Goal: Task Accomplishment & Management: Manage account settings

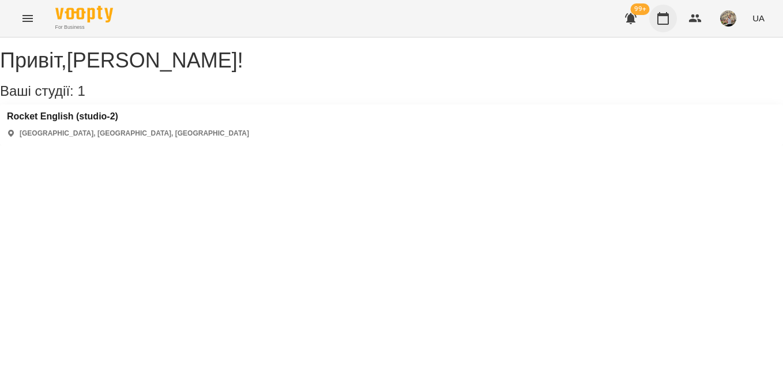
click at [661, 21] on icon "button" at bounding box center [663, 19] width 14 height 14
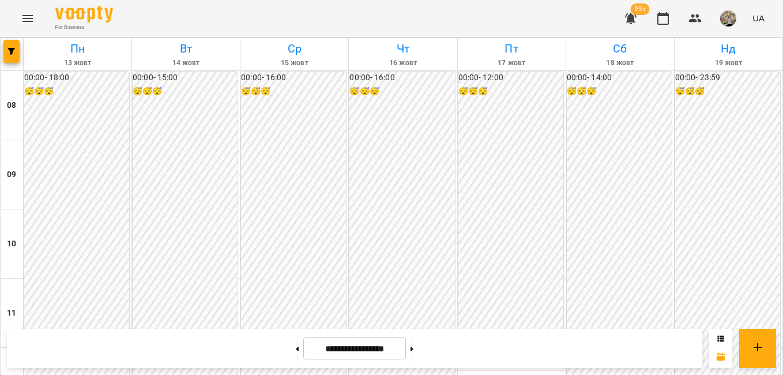
scroll to position [519, 0]
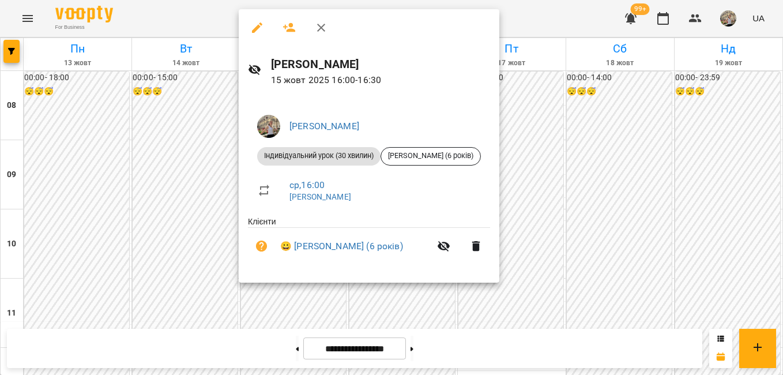
click at [654, 190] on div at bounding box center [391, 187] width 783 height 375
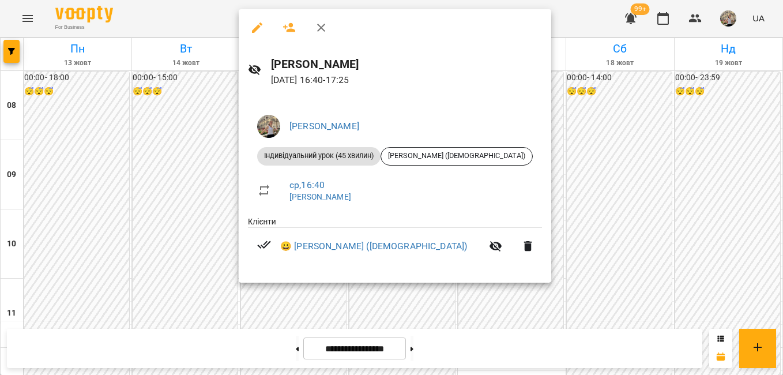
click at [560, 191] on div at bounding box center [391, 187] width 783 height 375
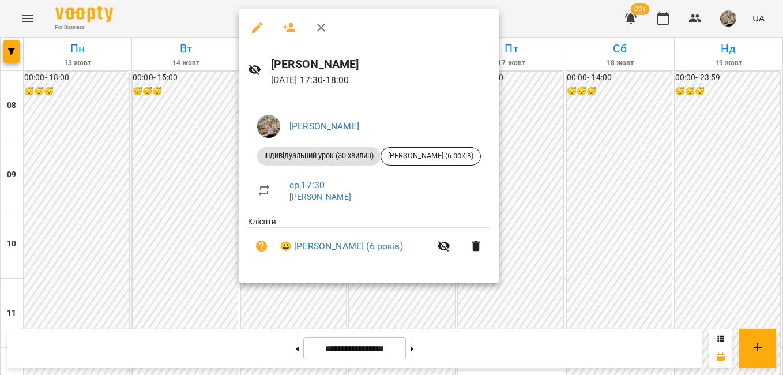
click at [586, 169] on div at bounding box center [391, 187] width 783 height 375
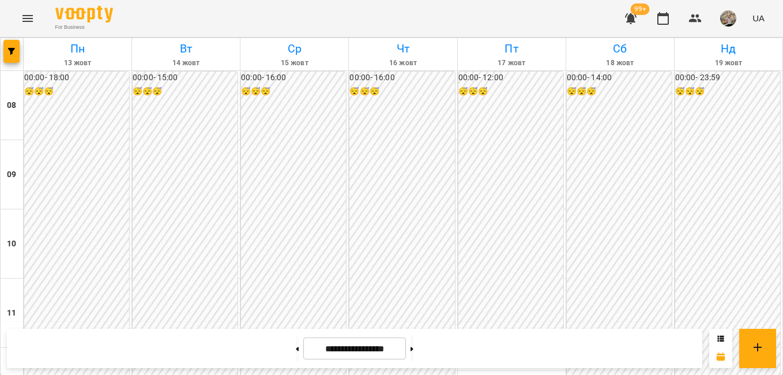
scroll to position [611, 0]
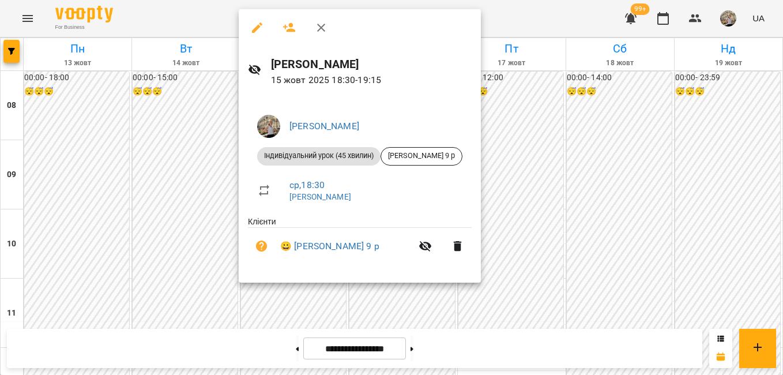
click at [592, 203] on div at bounding box center [391, 187] width 783 height 375
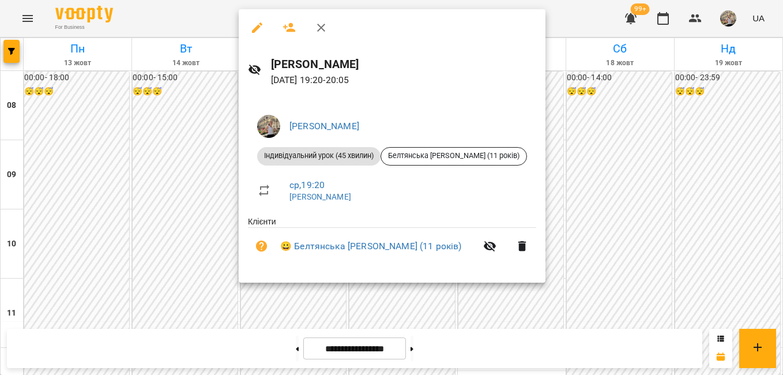
click at [508, 232] on div "Нарожна Анна Олегівна Індивідуальний урок (45 хвилин) Белтянська Кіра (11 років…" at bounding box center [392, 189] width 307 height 187
click at [548, 229] on div at bounding box center [391, 187] width 783 height 375
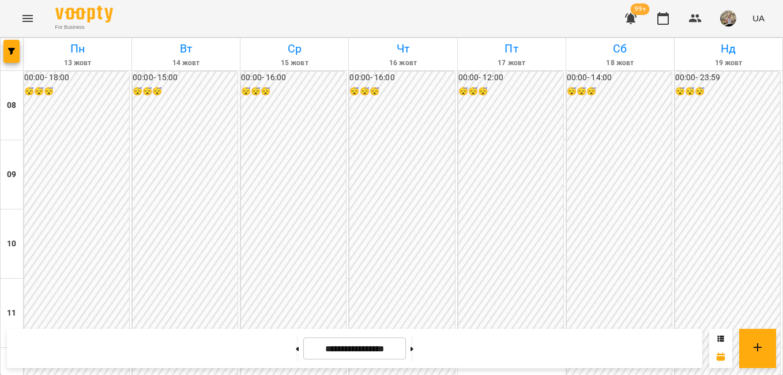
scroll to position [646, 0]
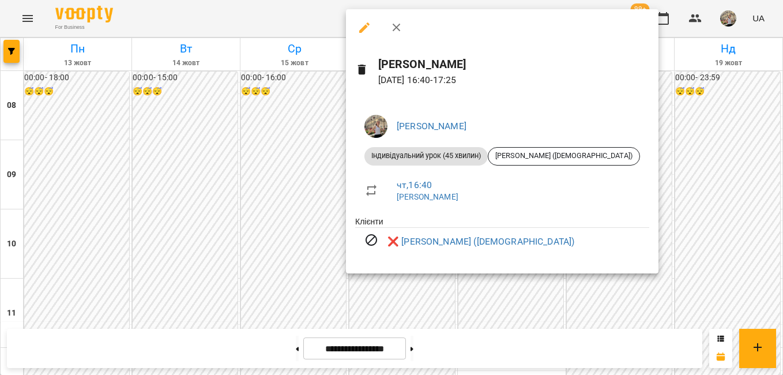
click at [299, 145] on div at bounding box center [391, 187] width 783 height 375
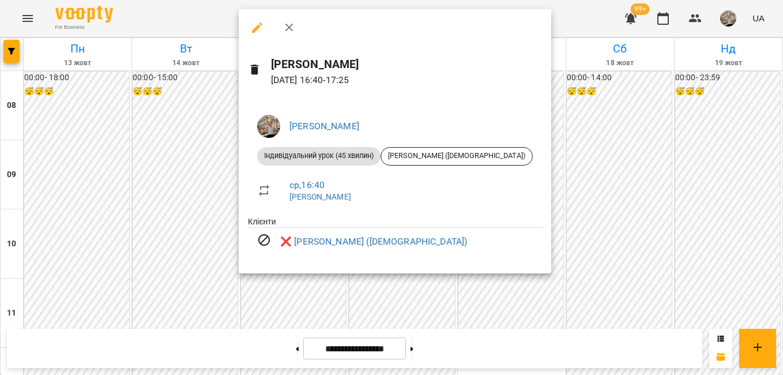
drag, startPoint x: 571, startPoint y: 148, endPoint x: 710, endPoint y: 165, distance: 140.0
click at [571, 148] on div at bounding box center [391, 187] width 783 height 375
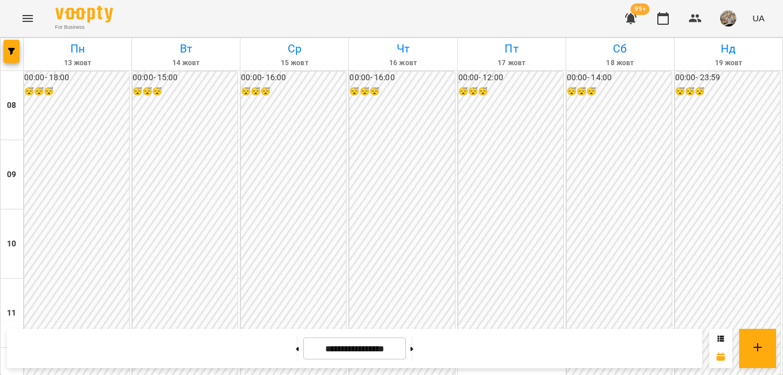
scroll to position [511, 0]
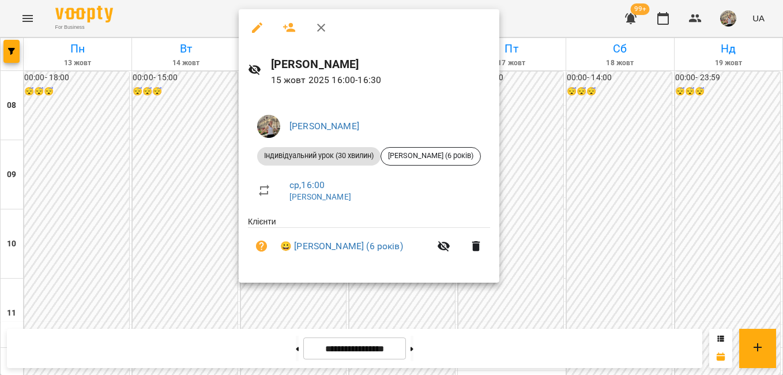
click at [540, 139] on div at bounding box center [391, 187] width 783 height 375
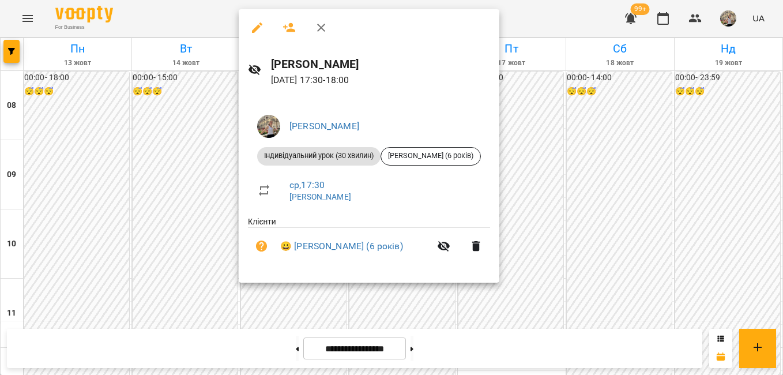
click at [582, 157] on div at bounding box center [391, 187] width 783 height 375
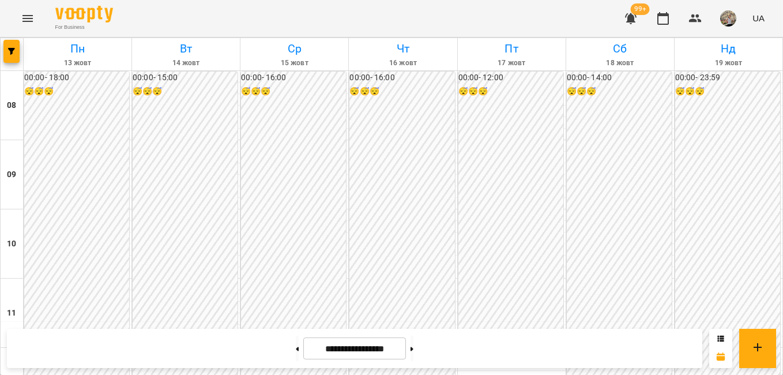
scroll to position [634, 0]
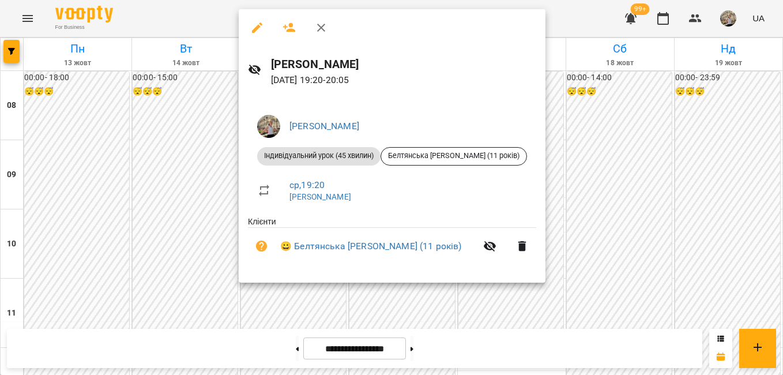
click at [595, 225] on div at bounding box center [391, 187] width 783 height 375
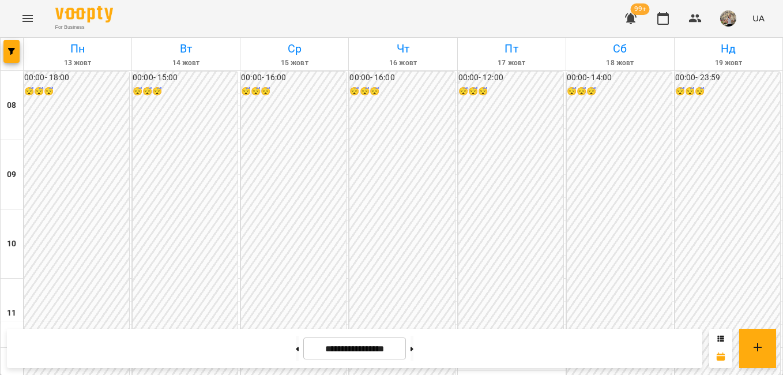
scroll to position [542, 0]
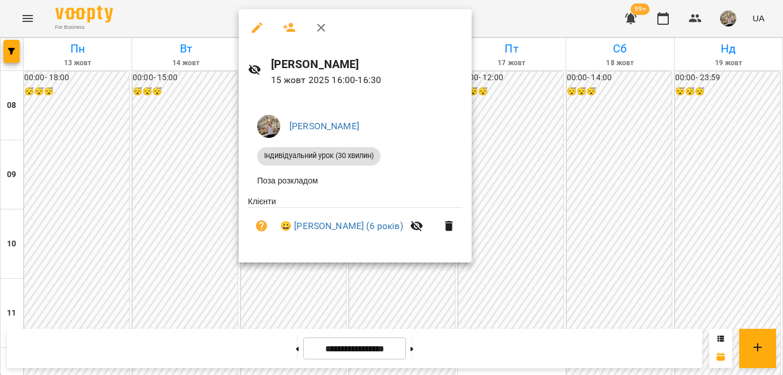
click at [554, 163] on div at bounding box center [391, 187] width 783 height 375
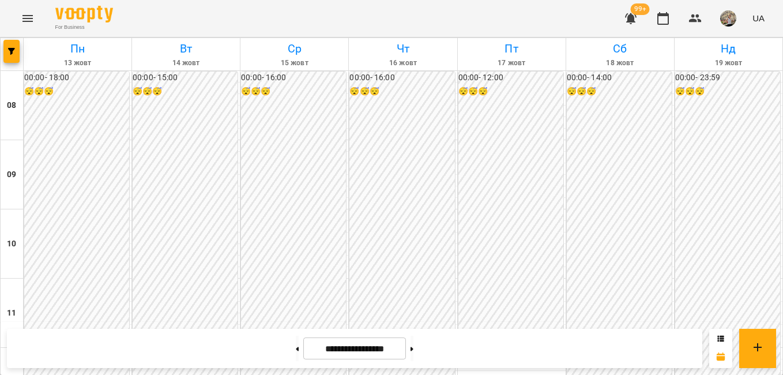
scroll to position [473, 0]
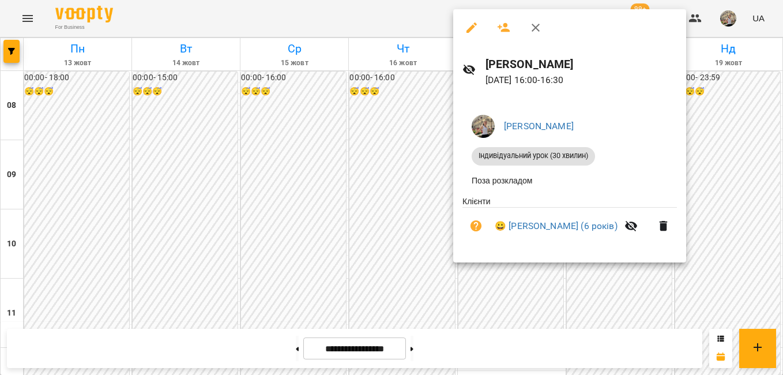
click at [412, 174] on div at bounding box center [391, 187] width 783 height 375
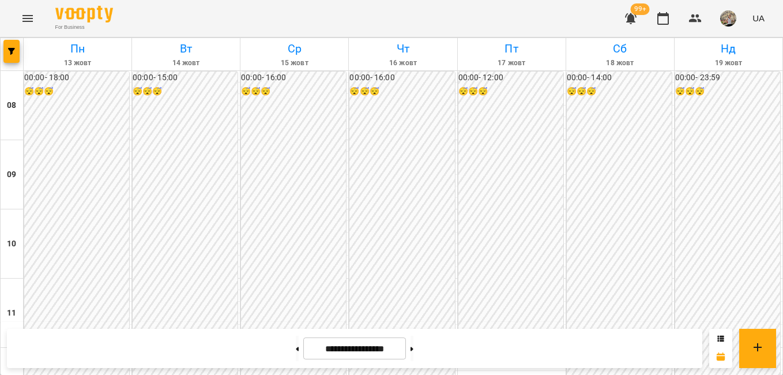
scroll to position [333, 0]
drag, startPoint x: 762, startPoint y: 200, endPoint x: 761, endPoint y: 236, distance: 36.4
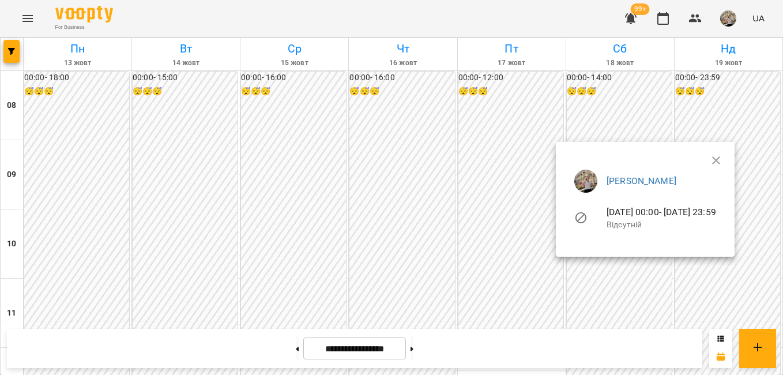
drag, startPoint x: 782, startPoint y: 182, endPoint x: 785, endPoint y: 193, distance: 11.2
click at [776, 254] on div at bounding box center [391, 187] width 783 height 375
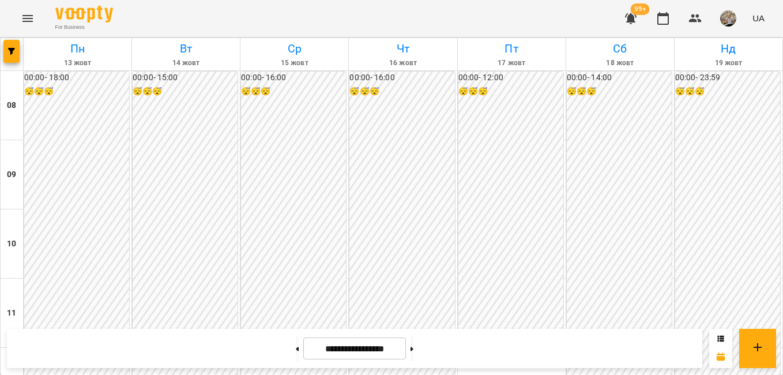
scroll to position [393, 0]
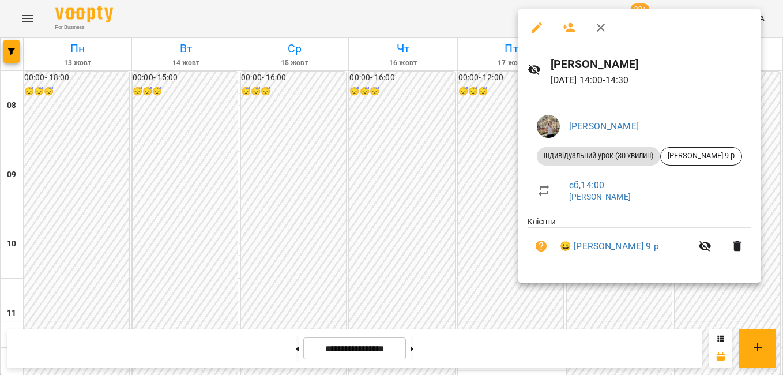
click at [514, 140] on div at bounding box center [391, 187] width 783 height 375
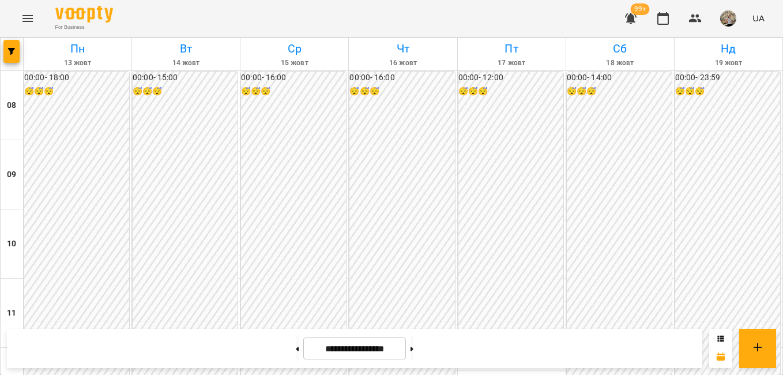
scroll to position [470, 0]
